Goal: Task Accomplishment & Management: Use online tool/utility

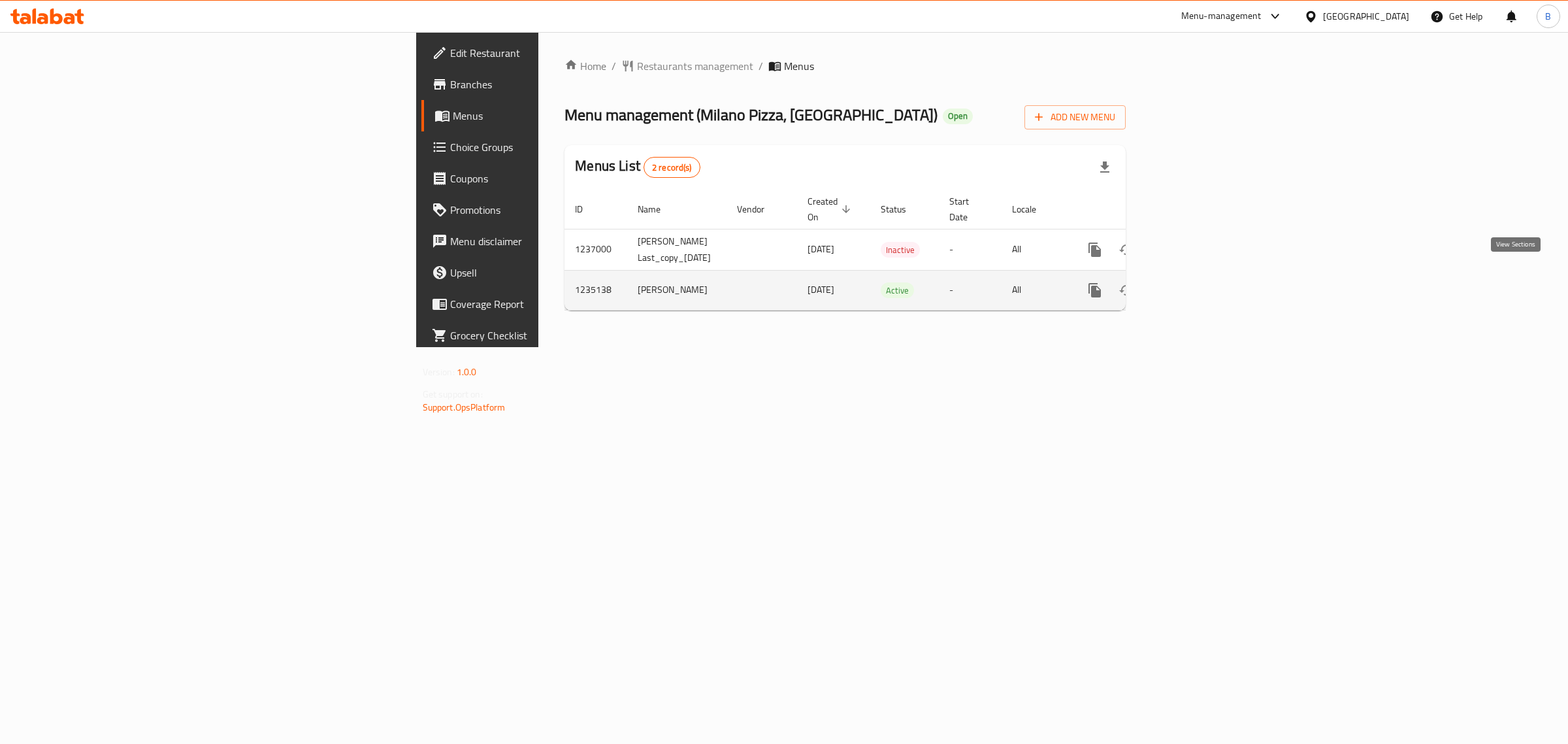
click at [1197, 283] on icon "enhanced table" at bounding box center [1189, 290] width 16 height 16
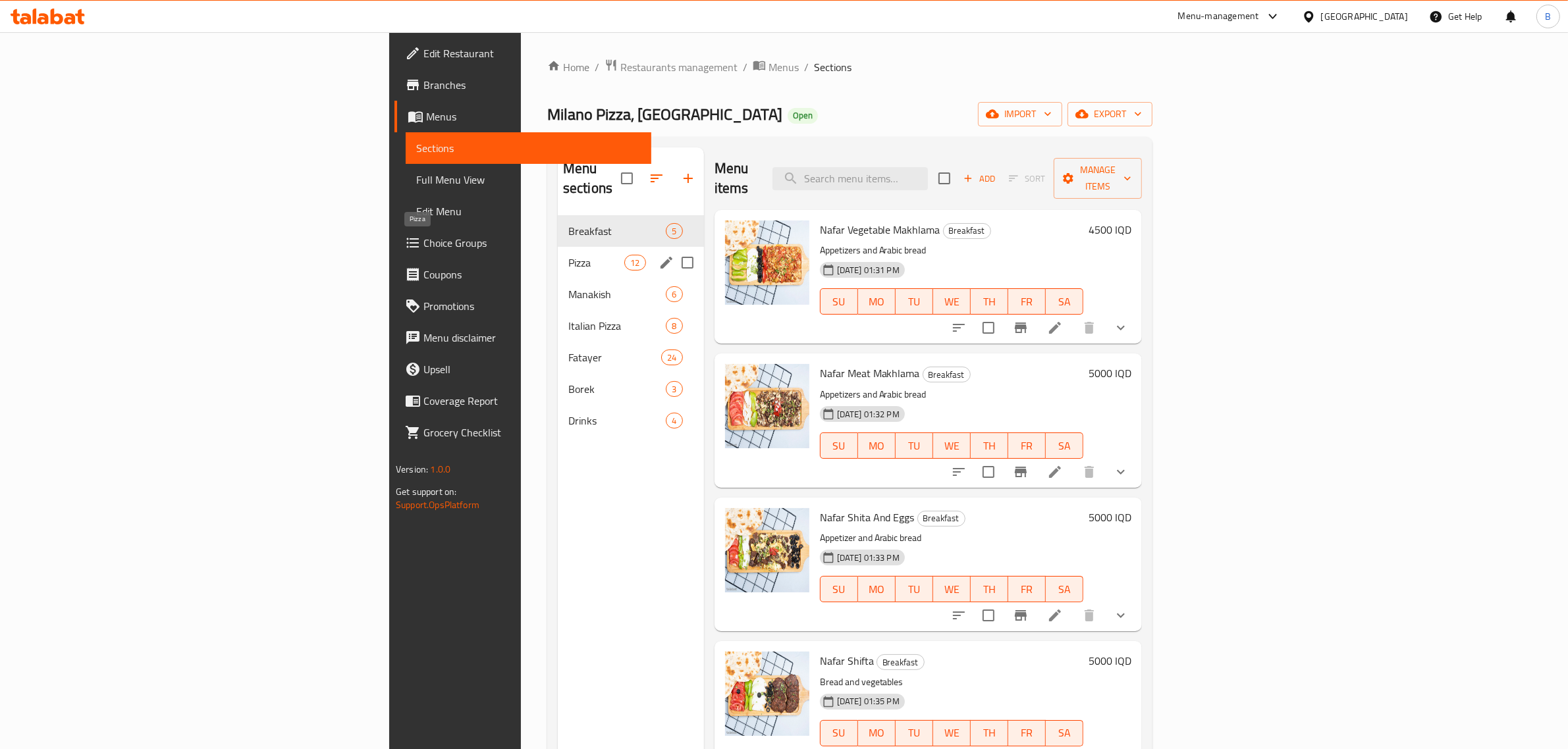
click at [568, 254] on span "Pizza" at bounding box center [596, 262] width 56 height 16
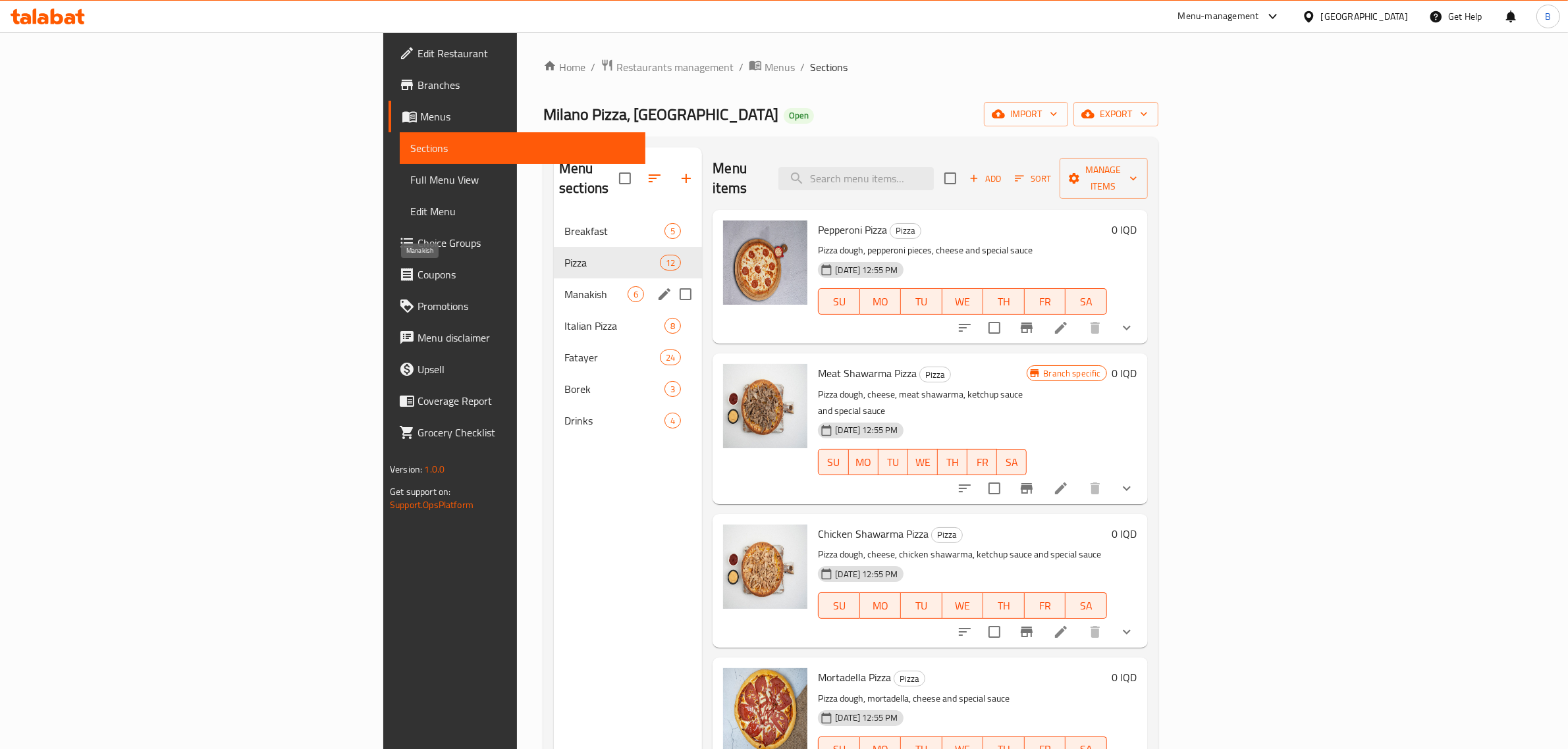
click at [564, 286] on span "Manakish" at bounding box center [596, 294] width 63 height 16
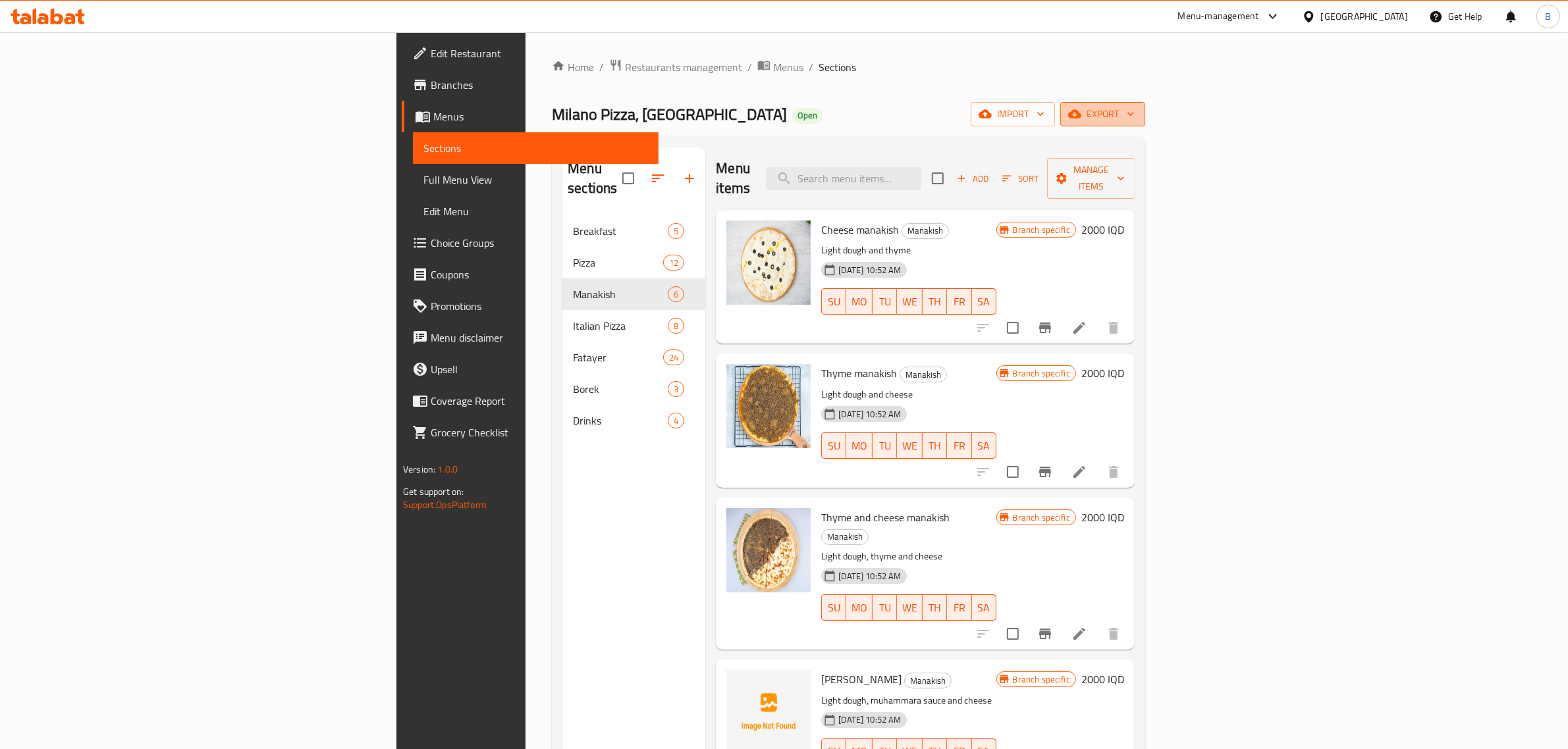
click at [1134, 116] on span "export" at bounding box center [1103, 114] width 64 height 16
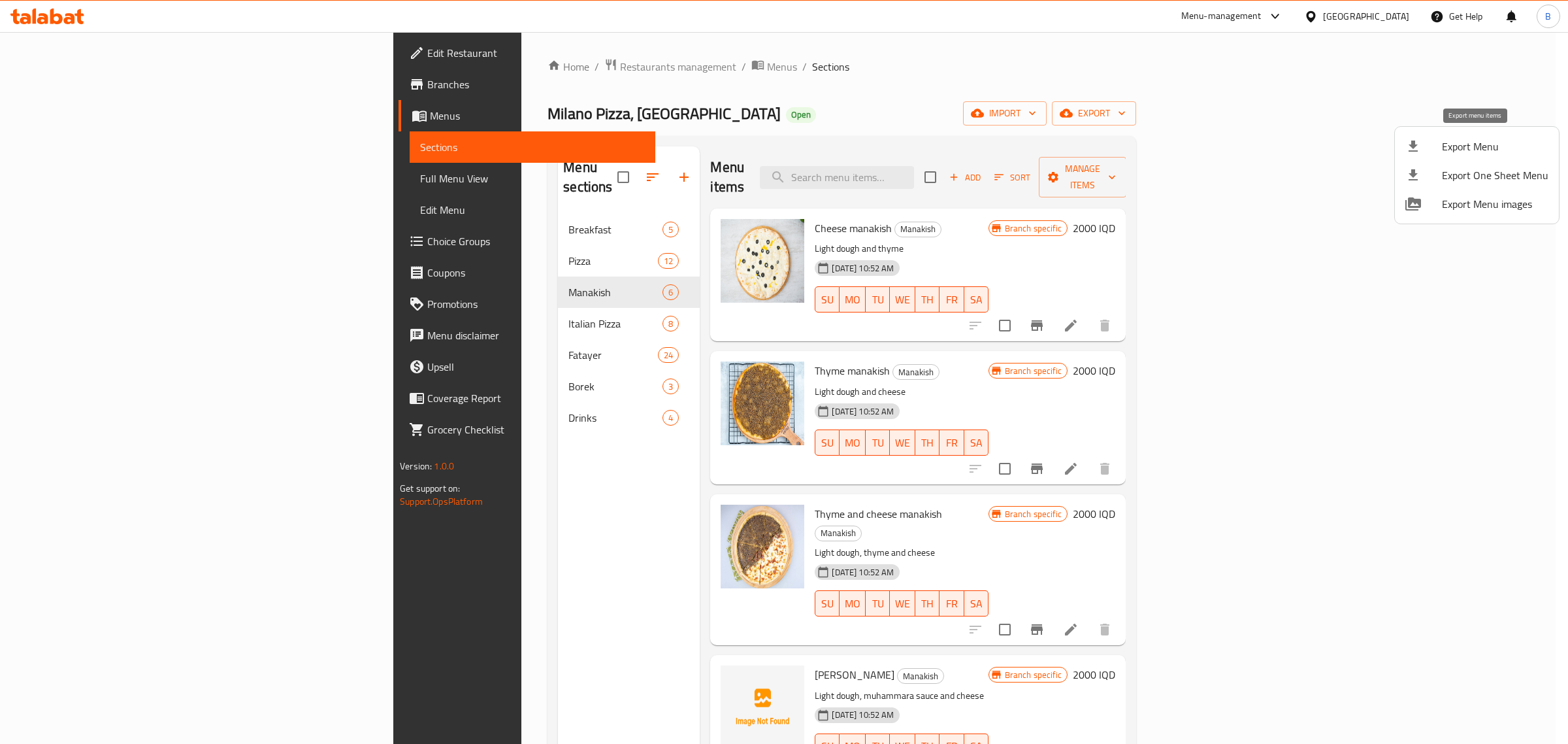
click at [1495, 139] on span "Export Menu" at bounding box center [1495, 146] width 107 height 16
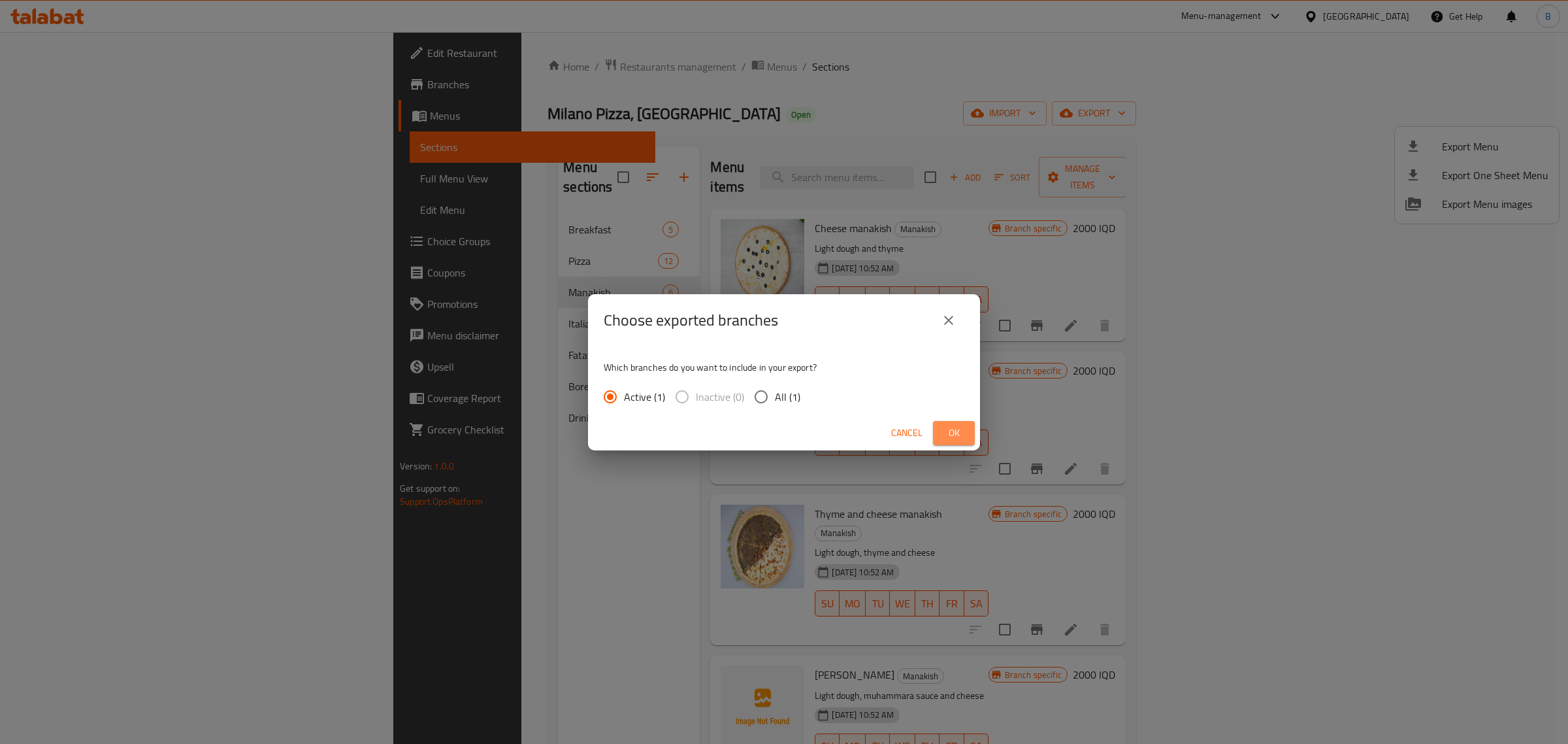
click at [954, 432] on span "Ok" at bounding box center [954, 433] width 21 height 16
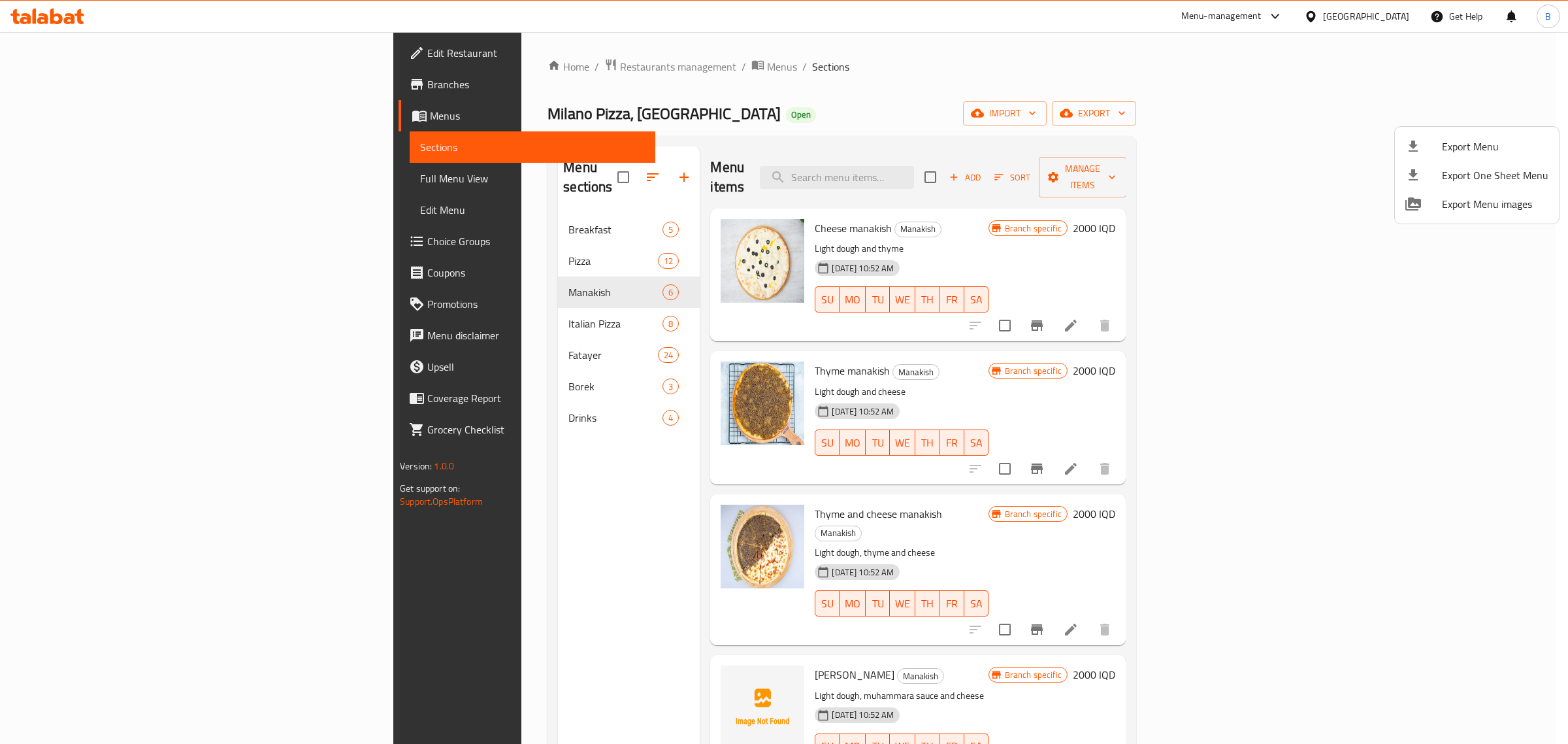
click at [1161, 76] on div at bounding box center [784, 372] width 1568 height 744
